Goal: Information Seeking & Learning: Understand process/instructions

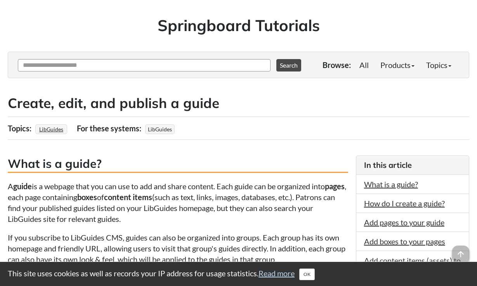
scroll to position [39, 0]
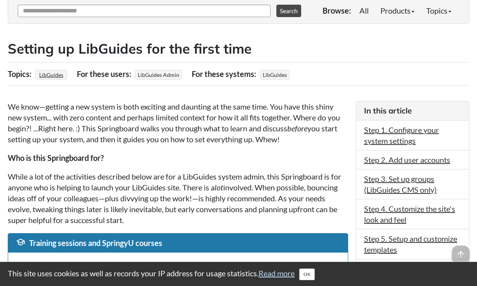
scroll to position [116, 0]
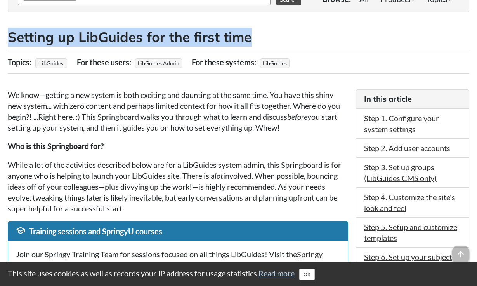
drag, startPoint x: 257, startPoint y: 38, endPoint x: 9, endPoint y: 38, distance: 247.7
click at [9, 38] on h2 "Setting up LibGuides for the first time" at bounding box center [239, 37] width 462 height 19
copy h2 "Setting up LibGuides for the first time"
